Goal: Transaction & Acquisition: Subscribe to service/newsletter

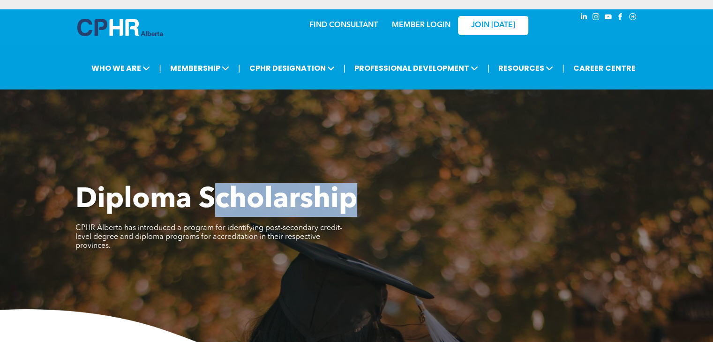
drag, startPoint x: 0, startPoint y: 0, endPoint x: 377, endPoint y: 148, distance: 404.9
click at [377, 148] on div "Diploma Scholarship CPHR Alberta has introduced a program for identifying post-…" at bounding box center [356, 244] width 713 height 309
click at [421, 29] on link "MEMBER LOGIN" at bounding box center [421, 25] width 59 height 7
click at [234, 135] on div "Diploma Scholarship CPHR Alberta has introduced a program for identifying post-…" at bounding box center [356, 244] width 713 height 309
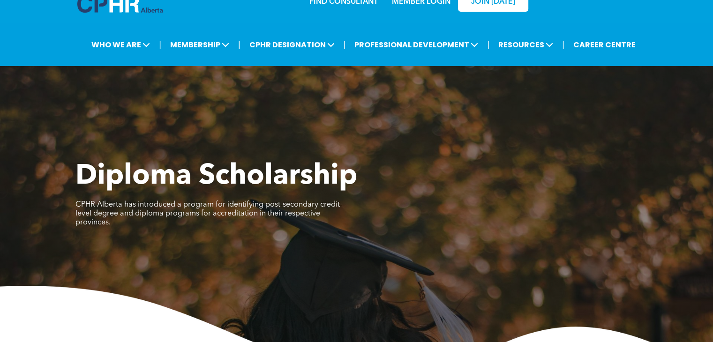
scroll to position [22, 0]
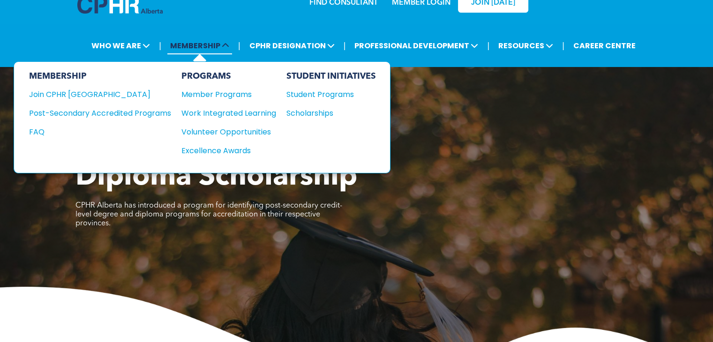
click at [217, 47] on span "MEMBERSHIP" at bounding box center [199, 45] width 65 height 17
click at [75, 94] on div "Join CPHR [GEOGRAPHIC_DATA]" at bounding box center [93, 95] width 128 height 12
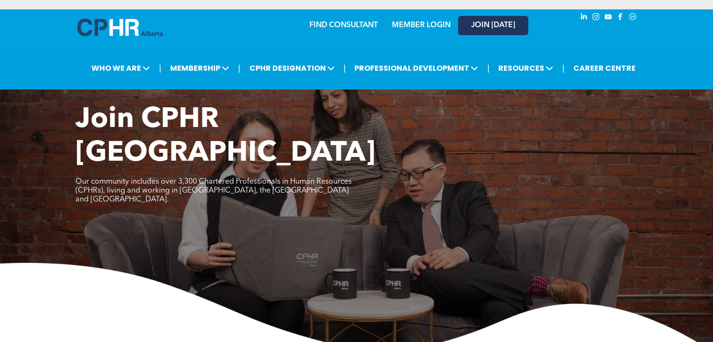
click at [481, 26] on span "JOIN [DATE]" at bounding box center [493, 25] width 44 height 9
